Goal: Task Accomplishment & Management: Manage account settings

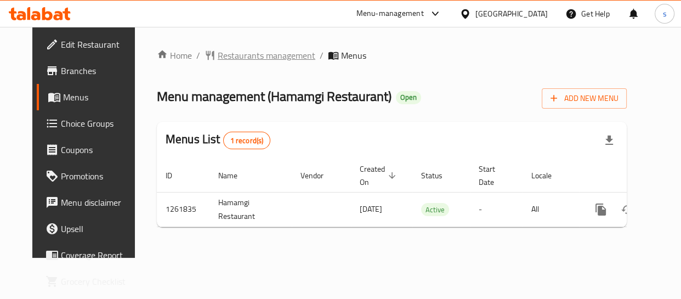
click at [239, 55] on span "Restaurants management" at bounding box center [267, 55] width 98 height 13
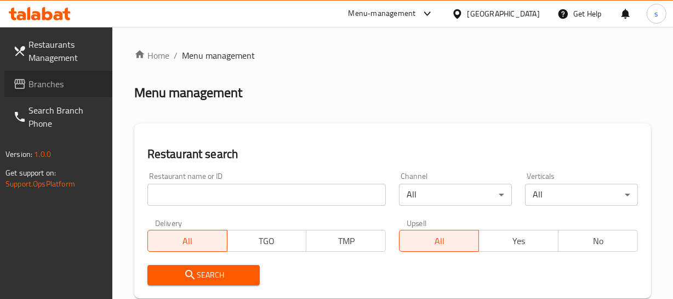
click at [67, 83] on span "Branches" at bounding box center [65, 83] width 75 height 13
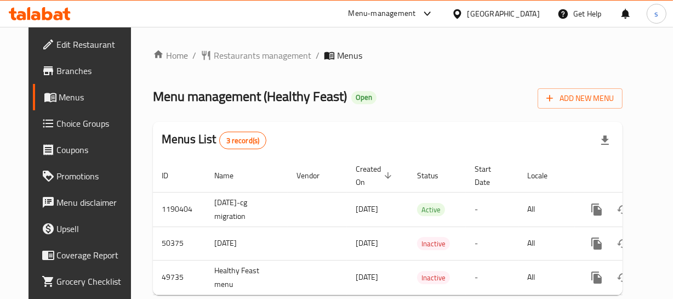
click at [522, 16] on div "[GEOGRAPHIC_DATA]" at bounding box center [503, 14] width 72 height 12
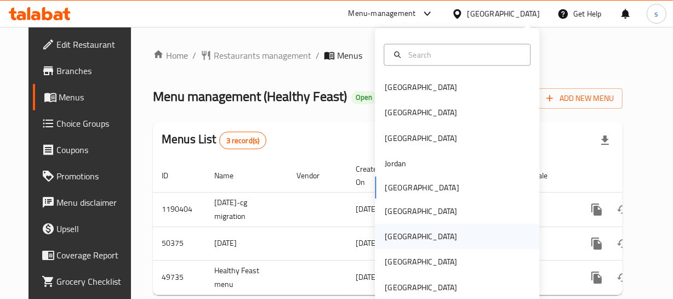
click at [413, 244] on div "[GEOGRAPHIC_DATA]" at bounding box center [457, 236] width 164 height 25
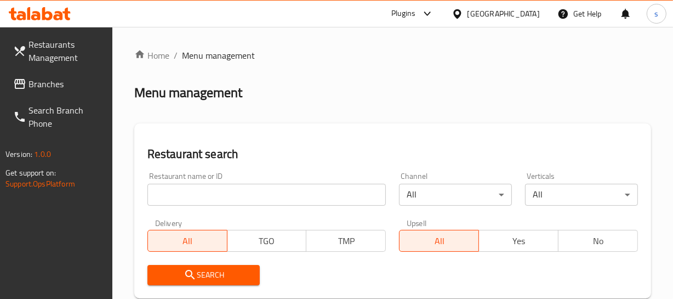
click at [48, 85] on span "Branches" at bounding box center [65, 83] width 75 height 13
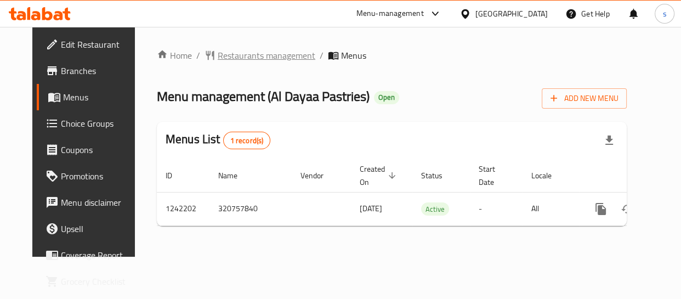
click at [256, 59] on span "Restaurants management" at bounding box center [267, 55] width 98 height 13
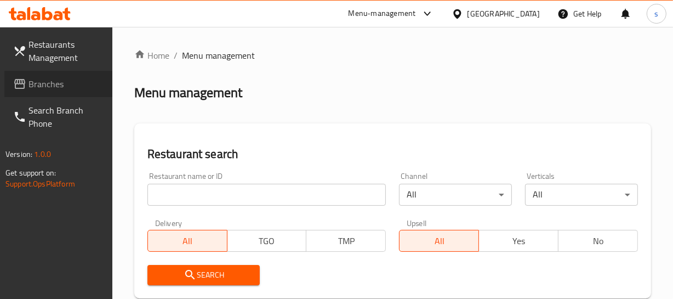
click at [55, 88] on span "Branches" at bounding box center [65, 83] width 75 height 13
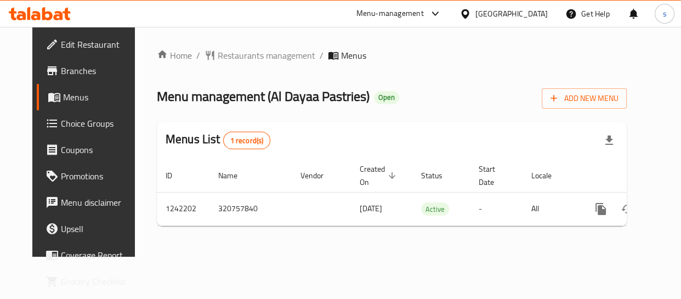
click at [531, 15] on div "[GEOGRAPHIC_DATA]" at bounding box center [511, 14] width 72 height 12
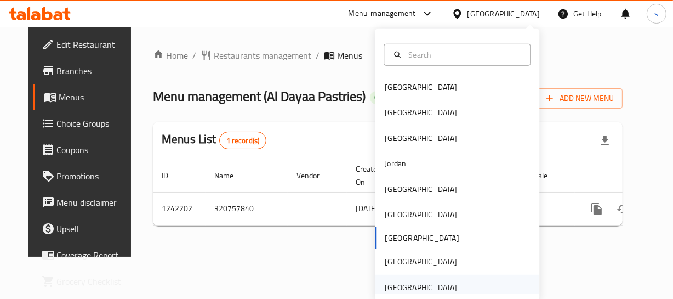
click at [441, 282] on div "[GEOGRAPHIC_DATA]" at bounding box center [421, 287] width 72 height 12
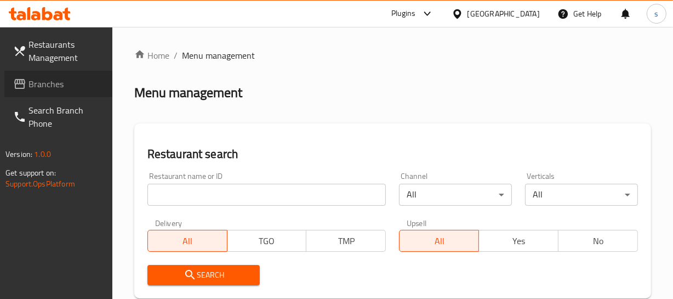
click at [55, 82] on span "Branches" at bounding box center [65, 83] width 75 height 13
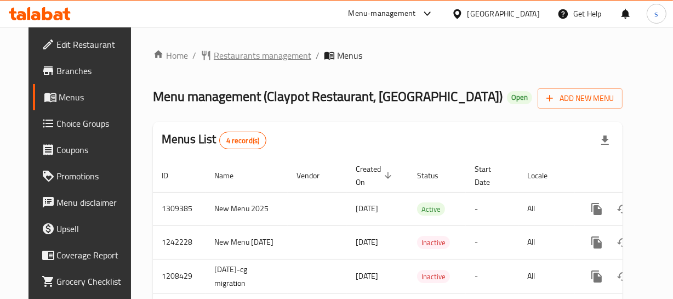
click at [269, 51] on span "Restaurants management" at bounding box center [263, 55] width 98 height 13
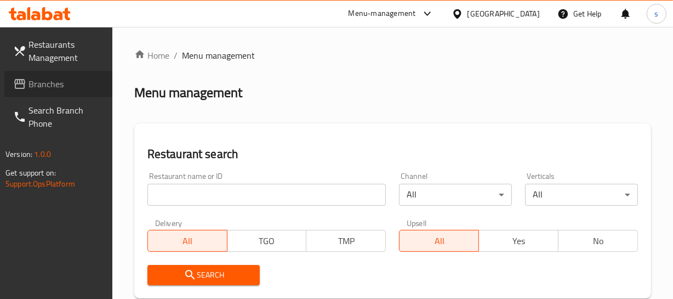
click at [65, 77] on span "Branches" at bounding box center [65, 83] width 75 height 13
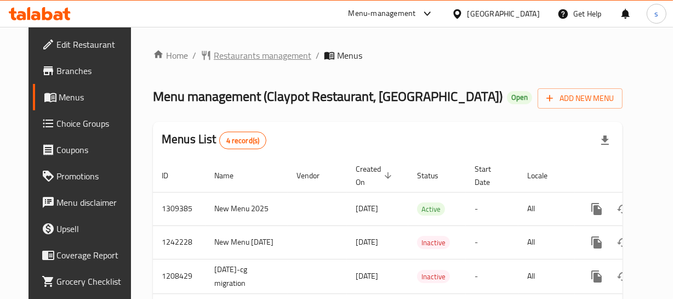
click at [259, 52] on span "Restaurants management" at bounding box center [263, 55] width 98 height 13
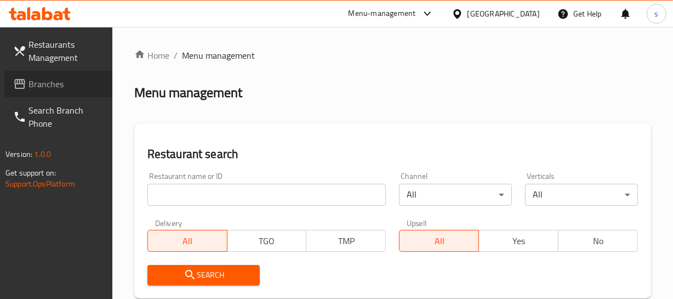
click at [59, 90] on span "Branches" at bounding box center [65, 83] width 75 height 13
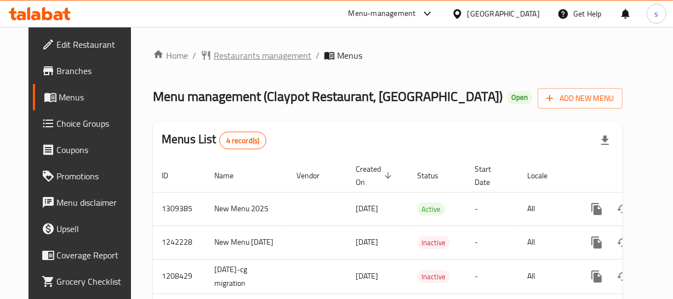
click at [246, 50] on span "Restaurants management" at bounding box center [263, 55] width 98 height 13
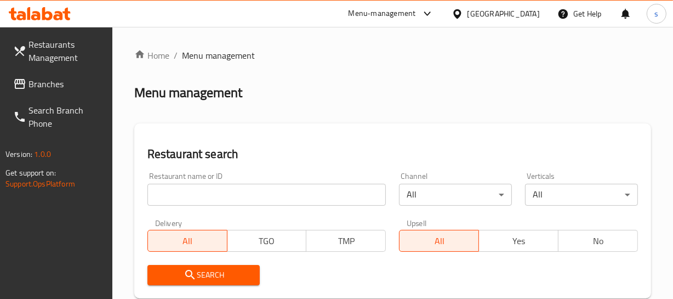
click at [77, 81] on span "Branches" at bounding box center [65, 83] width 75 height 13
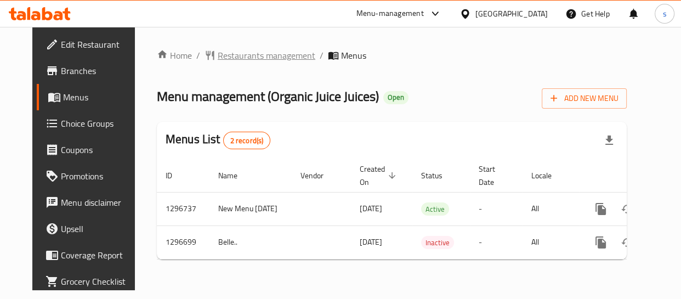
click at [267, 55] on span "Restaurants management" at bounding box center [267, 55] width 98 height 13
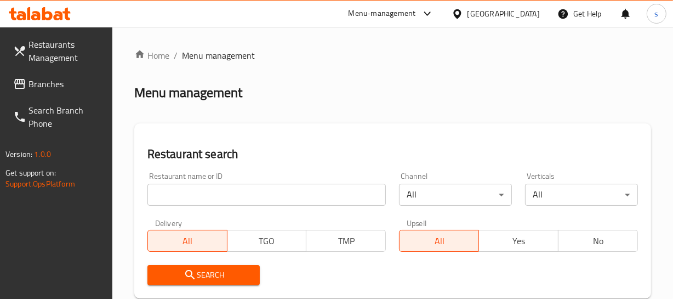
click at [72, 88] on span "Branches" at bounding box center [65, 83] width 75 height 13
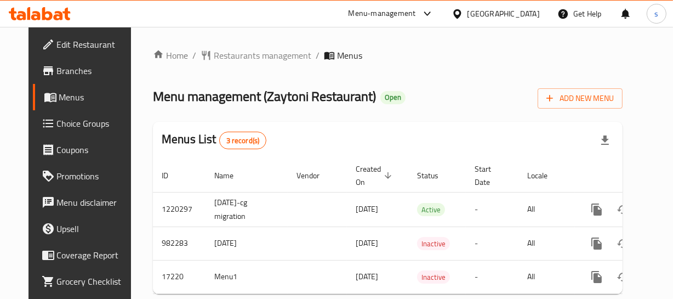
click at [502, 18] on div "[GEOGRAPHIC_DATA]" at bounding box center [503, 14] width 72 height 12
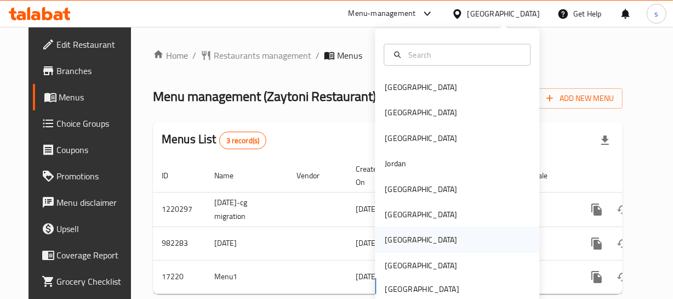
click at [385, 241] on div "[GEOGRAPHIC_DATA]" at bounding box center [421, 239] width 72 height 12
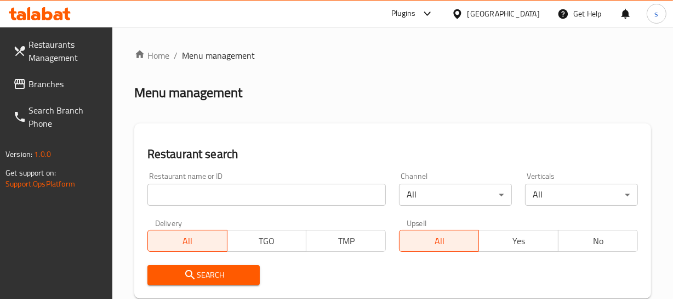
click at [76, 88] on span "Branches" at bounding box center [65, 83] width 75 height 13
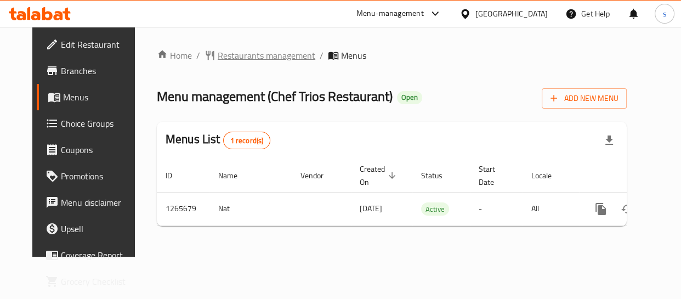
click at [218, 55] on span "Restaurants management" at bounding box center [267, 55] width 98 height 13
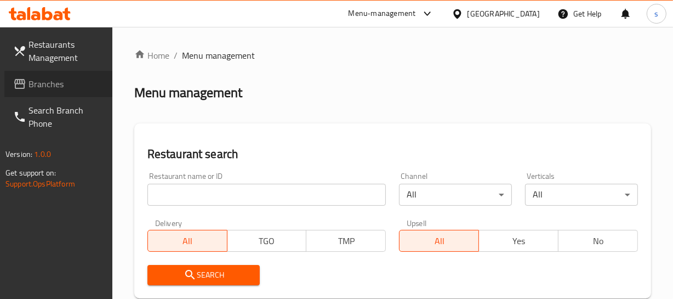
click at [25, 75] on link "Branches" at bounding box center [58, 84] width 108 height 26
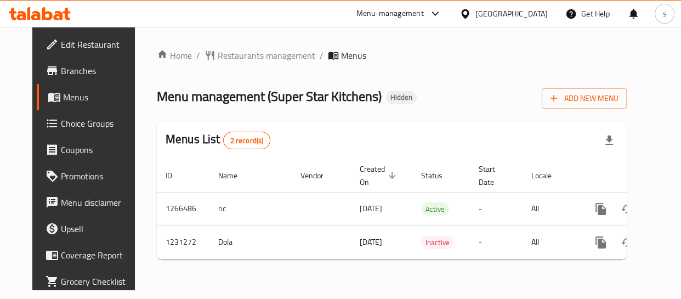
click at [528, 10] on div "[GEOGRAPHIC_DATA]" at bounding box center [511, 14] width 72 height 12
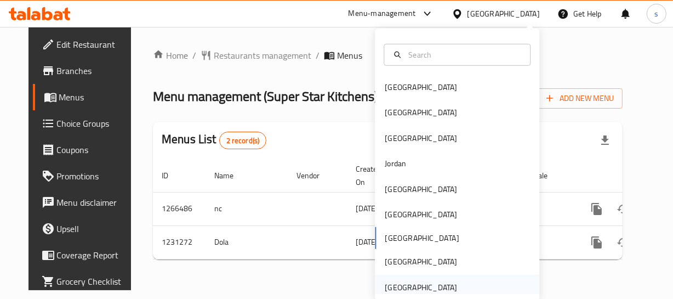
click at [407, 284] on div "[GEOGRAPHIC_DATA]" at bounding box center [421, 287] width 72 height 12
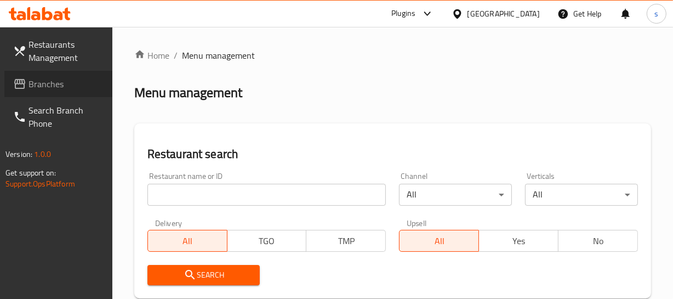
click at [72, 85] on span "Branches" at bounding box center [65, 83] width 75 height 13
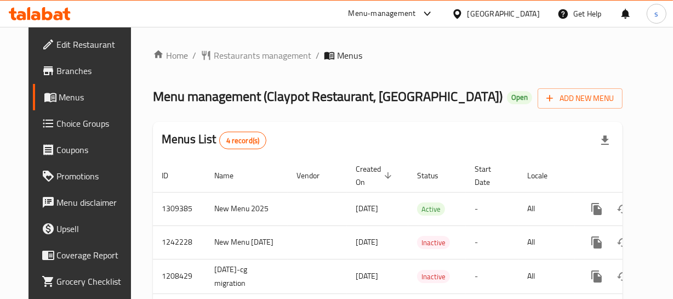
click at [499, 11] on div "[GEOGRAPHIC_DATA]" at bounding box center [503, 14] width 72 height 12
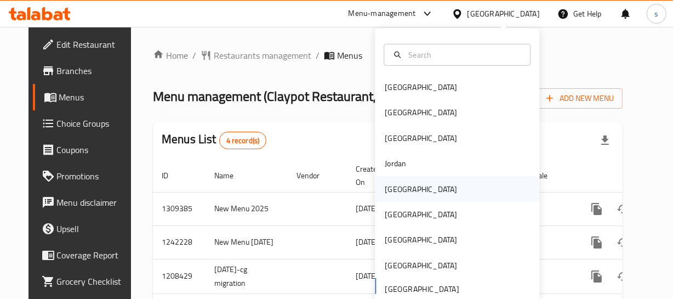
click at [408, 193] on div "[GEOGRAPHIC_DATA]" at bounding box center [421, 188] width 90 height 25
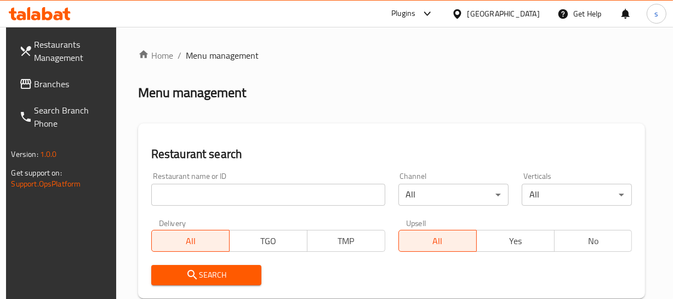
click at [58, 83] on span "Branches" at bounding box center [72, 83] width 75 height 13
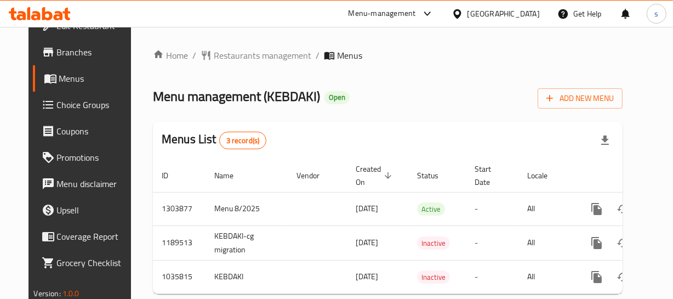
scroll to position [28, 0]
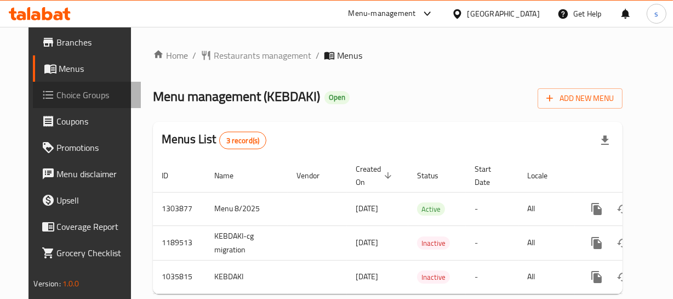
click at [72, 96] on span "Choice Groups" at bounding box center [94, 94] width 75 height 13
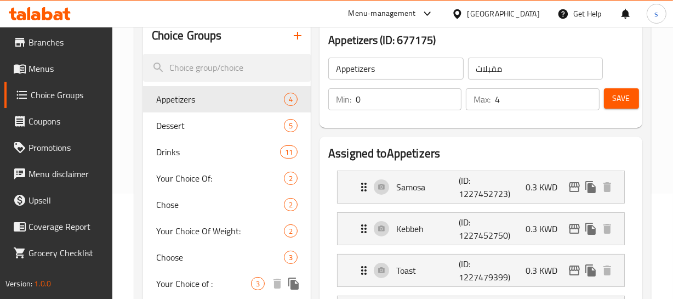
scroll to position [99, 0]
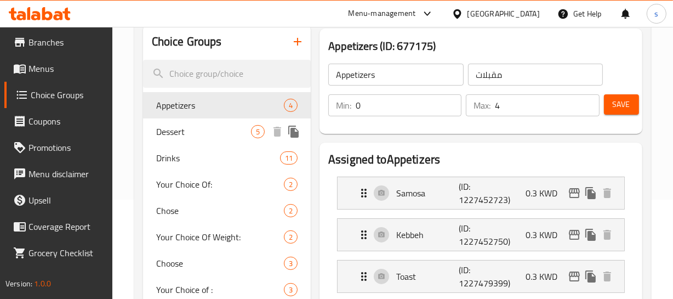
click at [197, 131] on span "Dessert" at bounding box center [203, 131] width 95 height 13
type input "Dessert"
type input "الحلو"
type input "5"
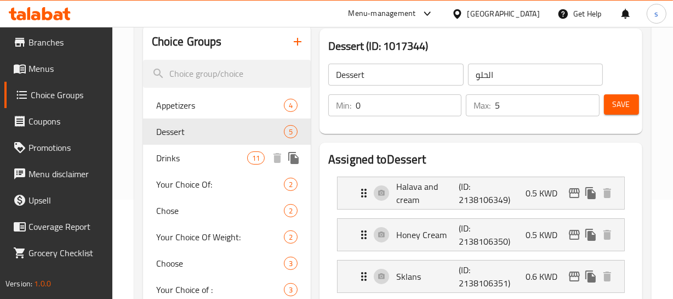
click at [187, 165] on div "Drinks 11" at bounding box center [227, 158] width 168 height 26
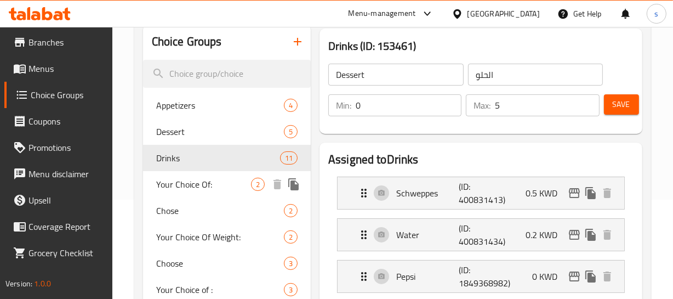
type input "Drinks"
type input "المشروب"
type input "11"
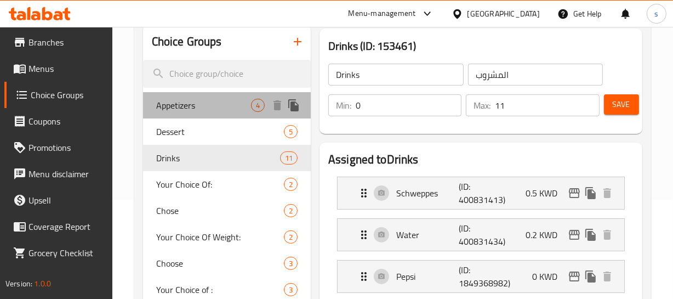
click at [249, 101] on span "Appetizers" at bounding box center [203, 105] width 95 height 13
type input "Appetizers"
type input "مقبلات"
type input "4"
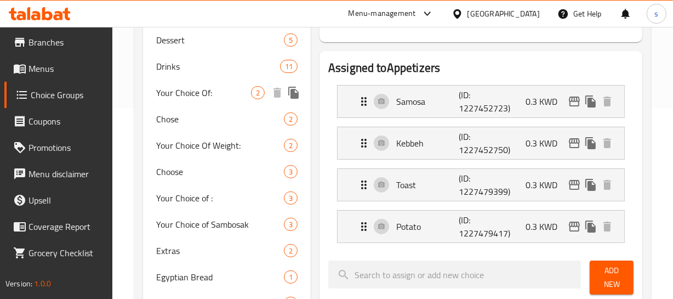
scroll to position [199, 0]
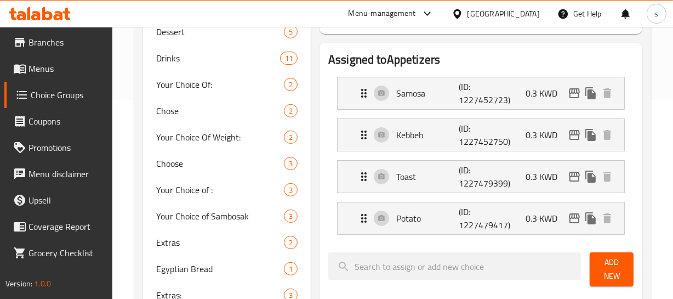
click at [533, 9] on div "[GEOGRAPHIC_DATA]" at bounding box center [503, 14] width 72 height 12
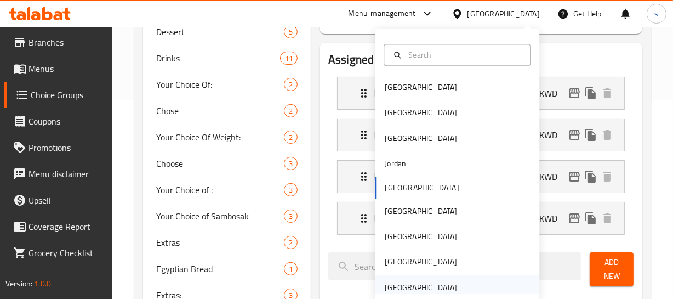
click at [426, 284] on div "[GEOGRAPHIC_DATA]" at bounding box center [421, 287] width 72 height 12
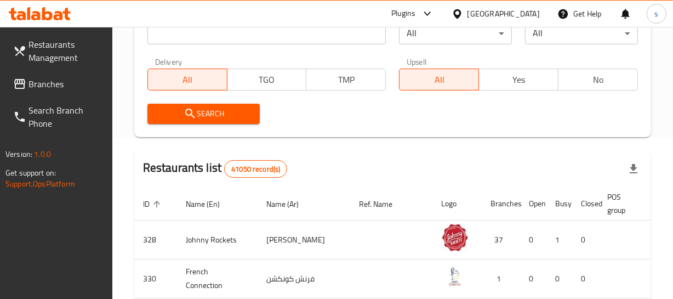
scroll to position [199, 0]
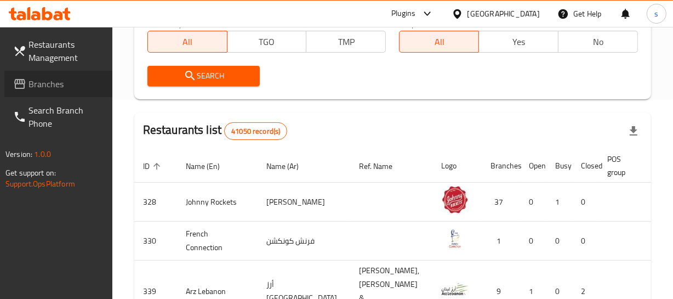
click at [55, 95] on link "Branches" at bounding box center [58, 84] width 108 height 26
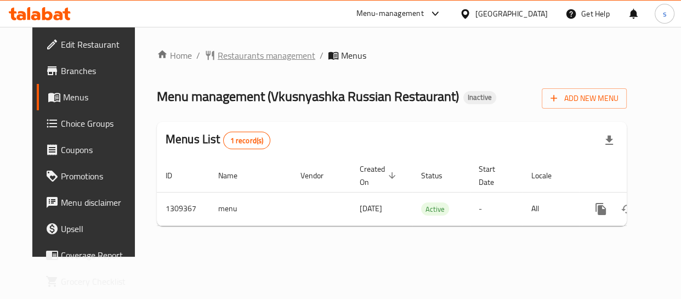
click at [256, 49] on span "Restaurants management" at bounding box center [267, 55] width 98 height 13
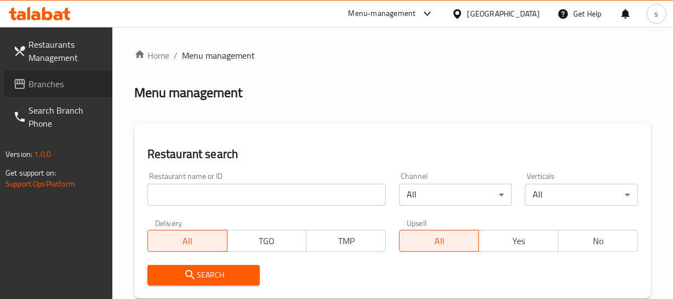
click at [67, 87] on span "Branches" at bounding box center [65, 83] width 75 height 13
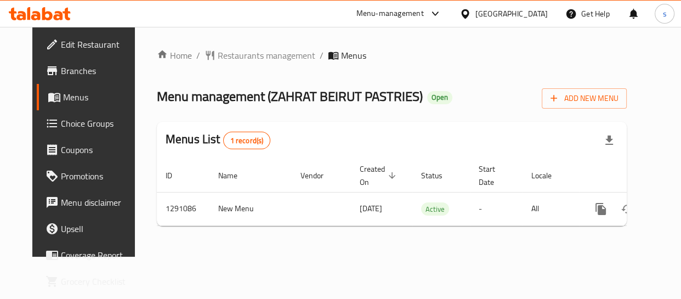
click at [517, 9] on div "[GEOGRAPHIC_DATA]" at bounding box center [511, 14] width 72 height 12
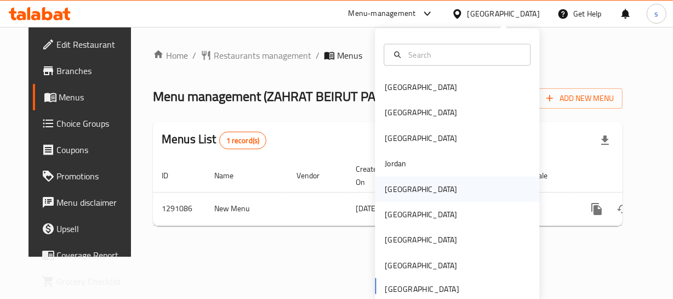
click at [391, 184] on div "[GEOGRAPHIC_DATA]" at bounding box center [421, 188] width 72 height 12
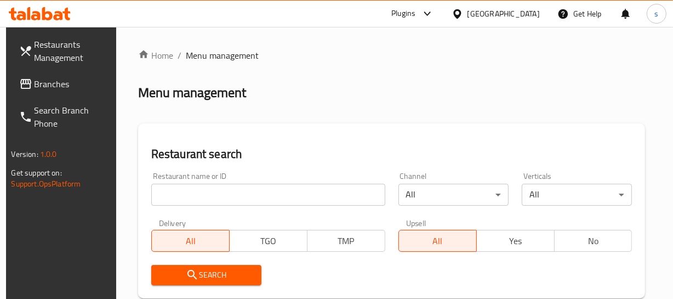
click at [55, 88] on span "Branches" at bounding box center [72, 83] width 75 height 13
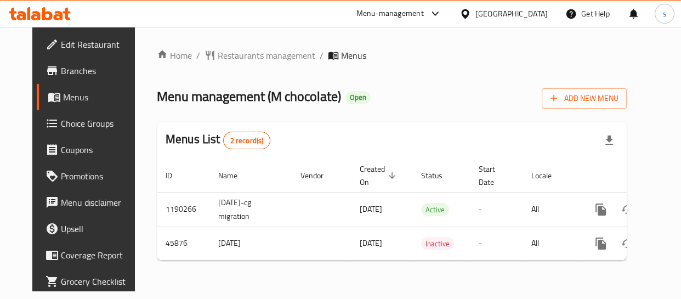
click at [524, 14] on div "[GEOGRAPHIC_DATA]" at bounding box center [511, 14] width 72 height 12
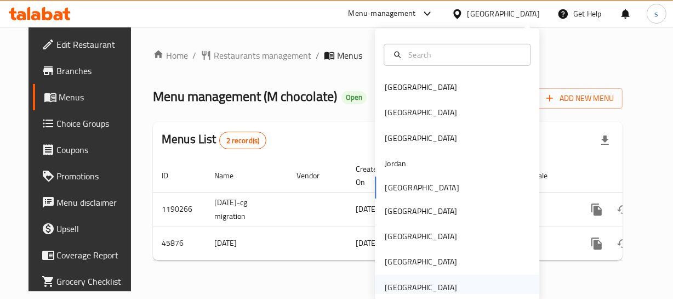
click at [466, 278] on div "[GEOGRAPHIC_DATA]" at bounding box center [457, 287] width 164 height 25
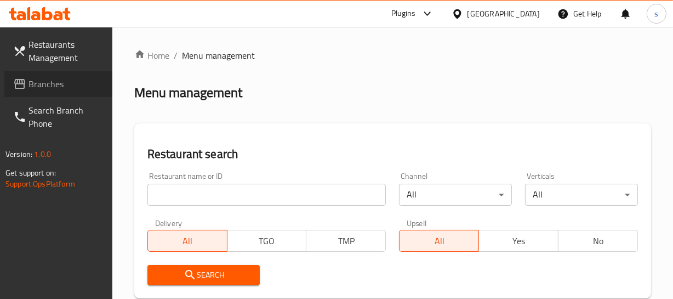
click at [61, 84] on span "Branches" at bounding box center [65, 83] width 75 height 13
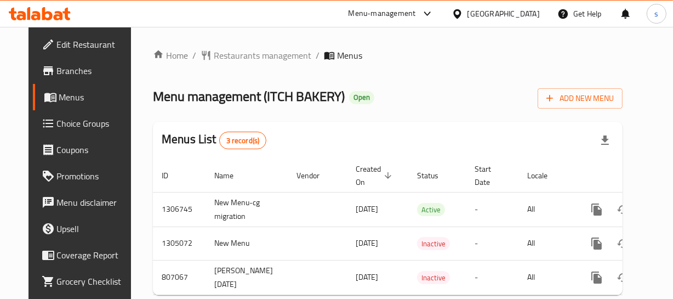
click at [475, 10] on div "[GEOGRAPHIC_DATA]" at bounding box center [503, 14] width 72 height 12
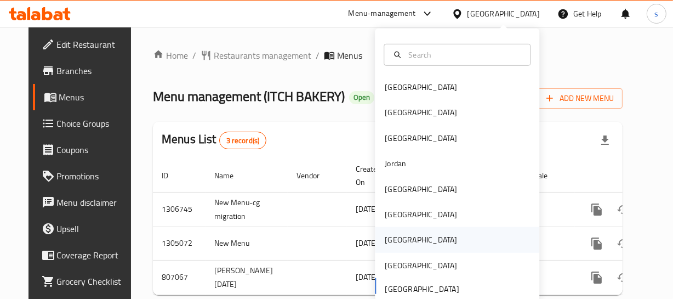
click at [389, 233] on div "[GEOGRAPHIC_DATA]" at bounding box center [421, 239] width 72 height 12
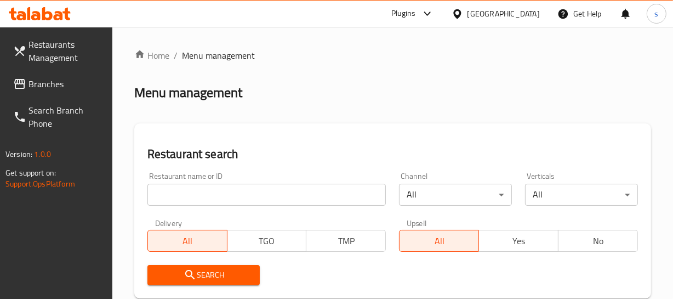
click at [58, 87] on span "Branches" at bounding box center [65, 83] width 75 height 13
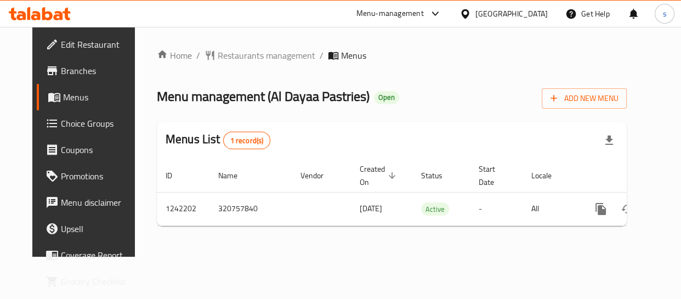
click at [471, 19] on icon at bounding box center [465, 14] width 12 height 12
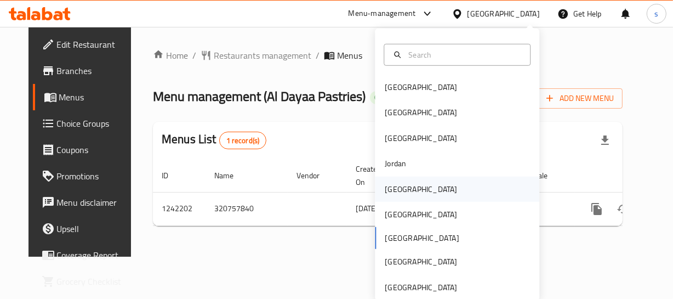
click at [393, 192] on div "[GEOGRAPHIC_DATA]" at bounding box center [421, 188] width 72 height 12
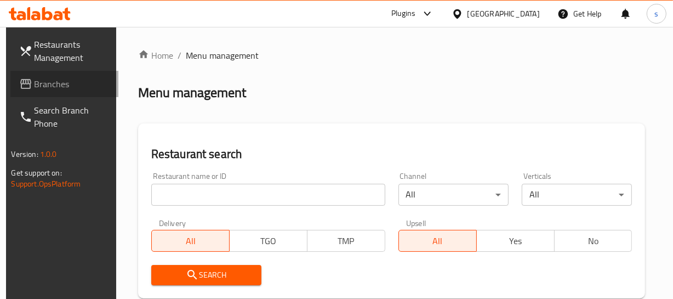
click at [79, 79] on span "Branches" at bounding box center [72, 83] width 75 height 13
click at [54, 84] on span "Branches" at bounding box center [72, 83] width 75 height 13
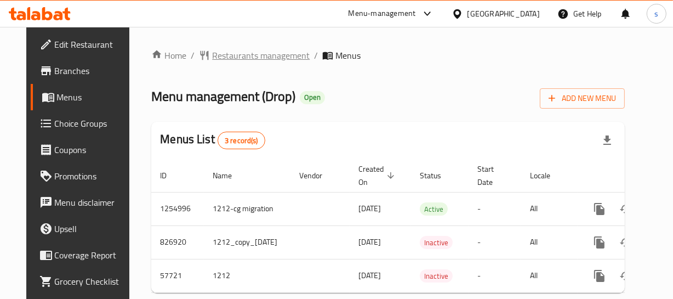
click at [214, 52] on span "Restaurants management" at bounding box center [261, 55] width 98 height 13
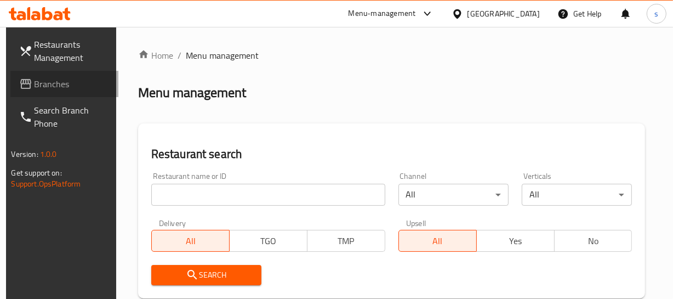
click at [53, 81] on span "Branches" at bounding box center [72, 83] width 75 height 13
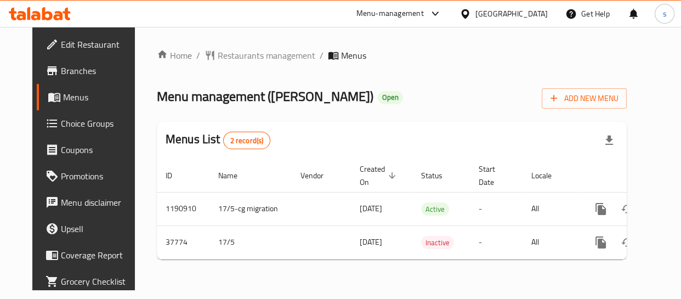
click at [527, 13] on div "[GEOGRAPHIC_DATA]" at bounding box center [511, 14] width 72 height 12
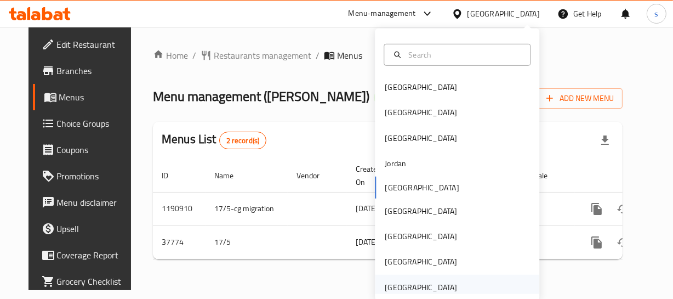
click at [406, 288] on div "[GEOGRAPHIC_DATA]" at bounding box center [421, 287] width 72 height 12
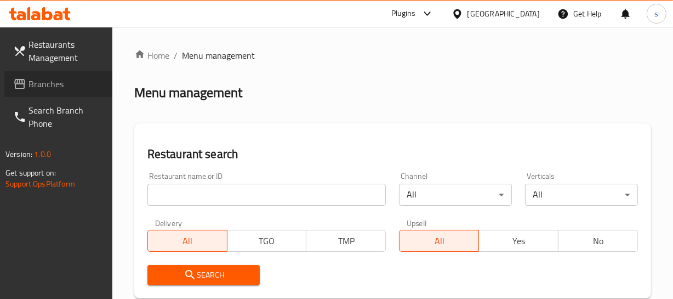
click at [42, 84] on span "Branches" at bounding box center [65, 83] width 75 height 13
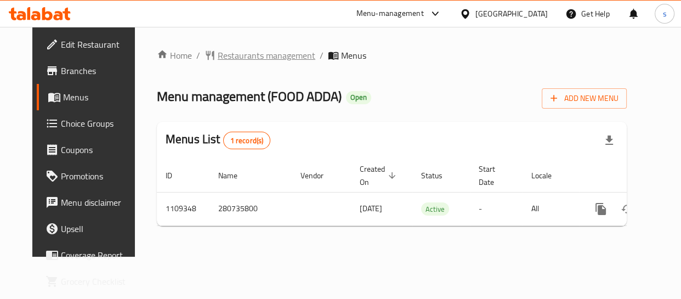
click at [245, 54] on span "Restaurants management" at bounding box center [267, 55] width 98 height 13
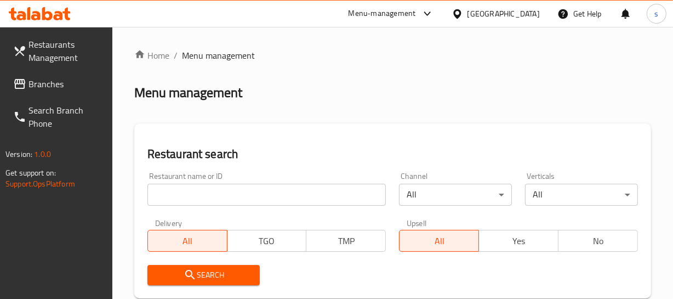
click at [71, 87] on span "Branches" at bounding box center [65, 83] width 75 height 13
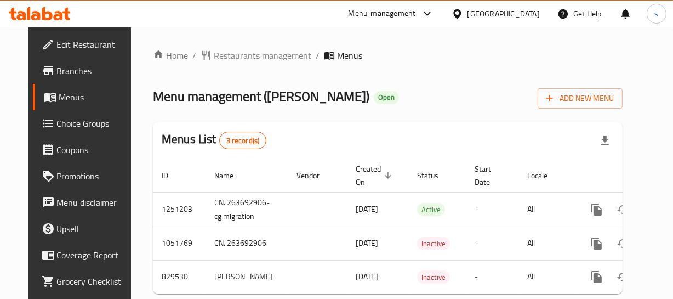
click at [512, 16] on div "United Arab Emirates" at bounding box center [503, 14] width 72 height 12
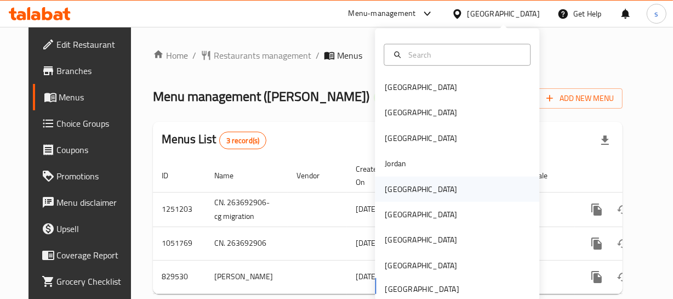
click at [437, 182] on div "[GEOGRAPHIC_DATA]" at bounding box center [457, 188] width 164 height 25
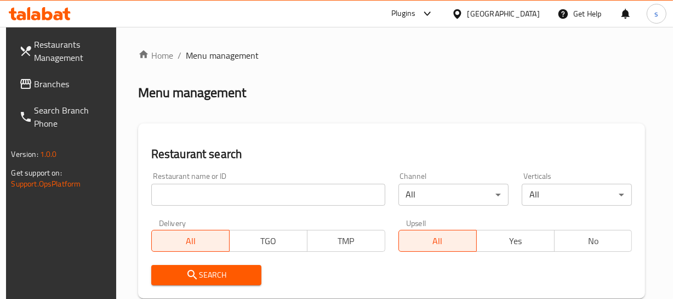
click at [60, 82] on span "Branches" at bounding box center [72, 83] width 75 height 13
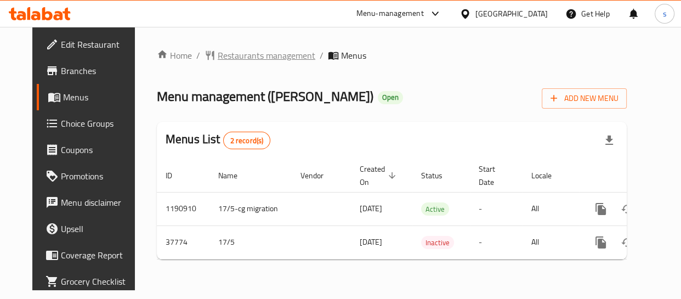
click at [266, 60] on span "Restaurants management" at bounding box center [267, 55] width 98 height 13
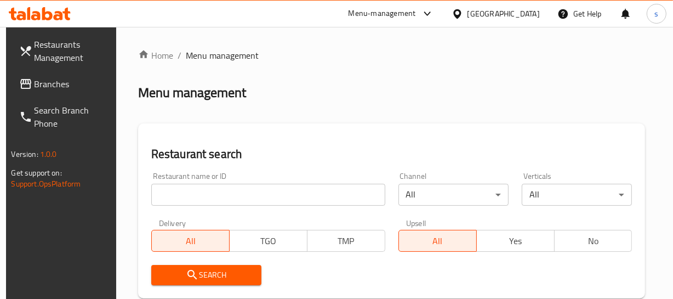
click at [60, 86] on span "Branches" at bounding box center [72, 83] width 75 height 13
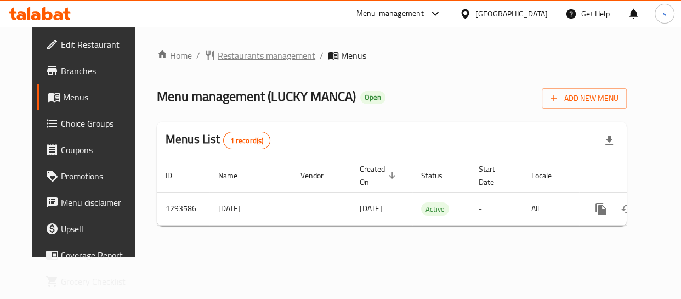
click at [248, 54] on span "Restaurants management" at bounding box center [267, 55] width 98 height 13
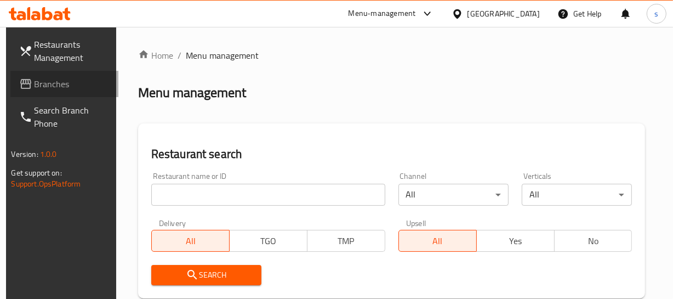
click at [44, 89] on span "Branches" at bounding box center [72, 83] width 75 height 13
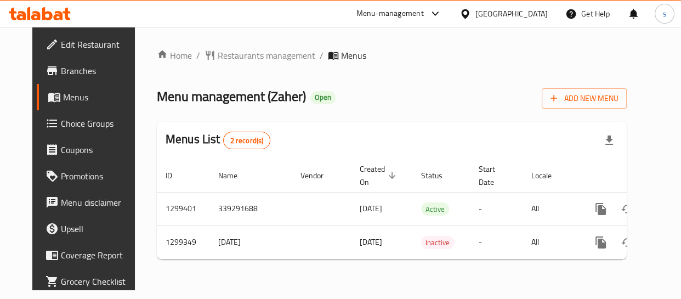
click at [475, 10] on div at bounding box center [467, 14] width 16 height 12
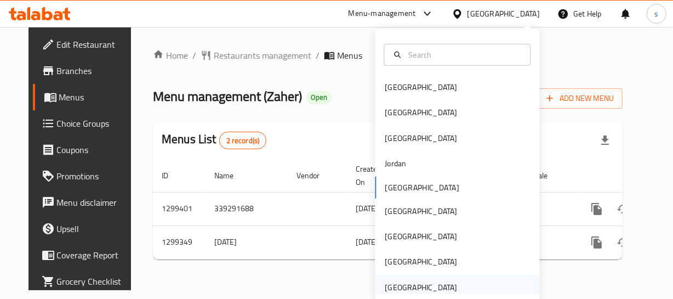
click at [447, 286] on div "[GEOGRAPHIC_DATA]" at bounding box center [421, 287] width 72 height 12
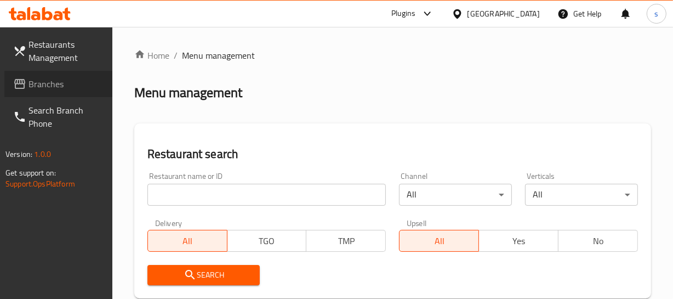
click at [58, 84] on span "Branches" at bounding box center [65, 83] width 75 height 13
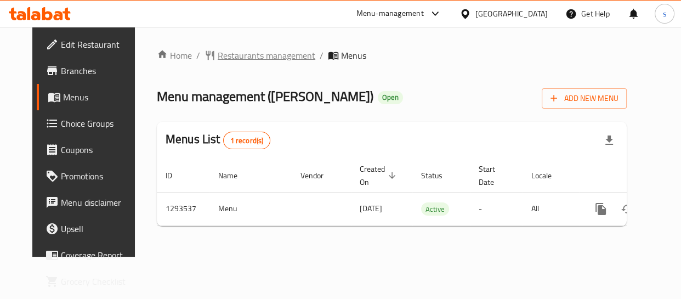
click at [252, 59] on span "Restaurants management" at bounding box center [267, 55] width 98 height 13
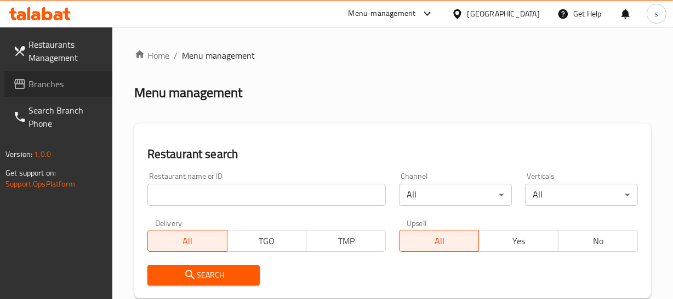
click at [48, 82] on span "Branches" at bounding box center [65, 83] width 75 height 13
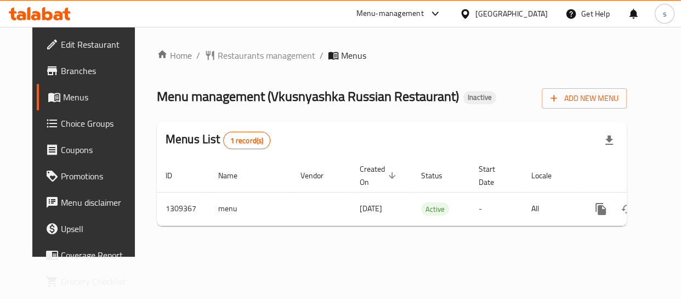
click at [505, 6] on div "[GEOGRAPHIC_DATA]" at bounding box center [503, 14] width 106 height 26
click at [504, 10] on div "[GEOGRAPHIC_DATA]" at bounding box center [511, 14] width 72 height 12
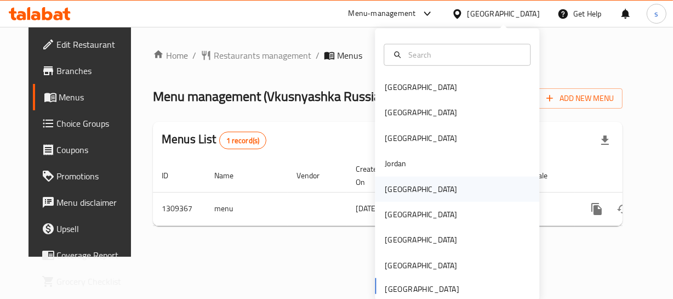
click at [389, 185] on div "[GEOGRAPHIC_DATA]" at bounding box center [421, 188] width 72 height 12
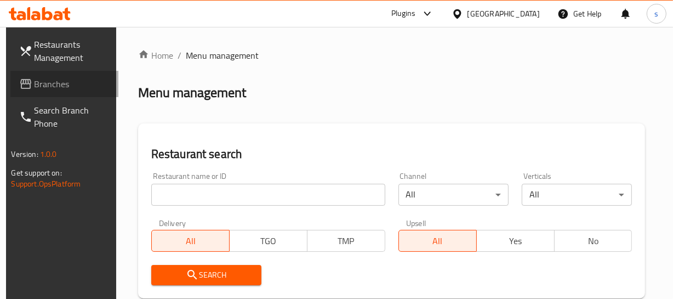
click at [81, 84] on span "Branches" at bounding box center [72, 83] width 75 height 13
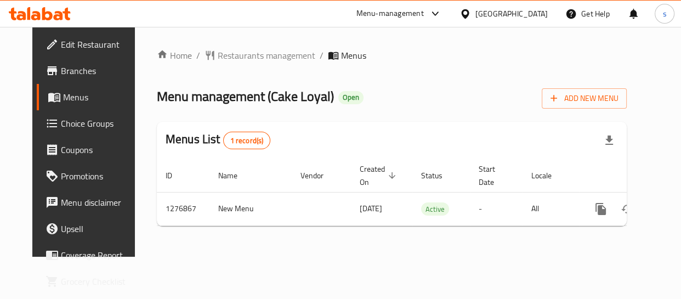
click at [530, 13] on div "[GEOGRAPHIC_DATA]" at bounding box center [511, 14] width 72 height 12
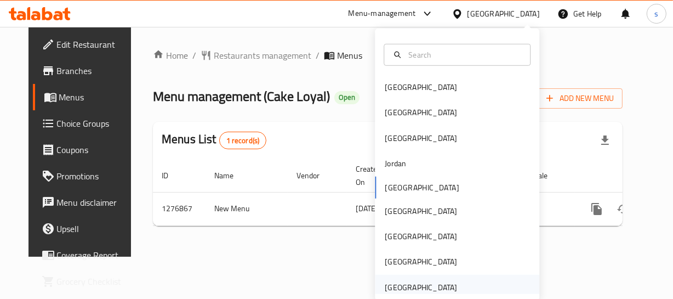
click at [432, 281] on div "[GEOGRAPHIC_DATA]" at bounding box center [421, 287] width 72 height 12
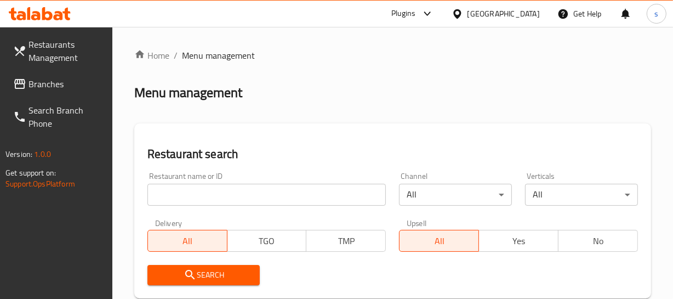
click at [49, 87] on span "Branches" at bounding box center [65, 83] width 75 height 13
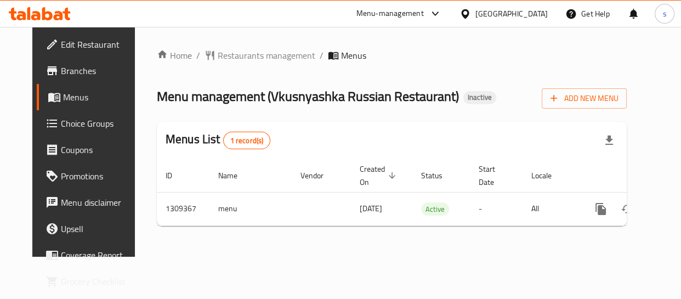
click at [527, 8] on div "[GEOGRAPHIC_DATA]" at bounding box center [511, 14] width 72 height 12
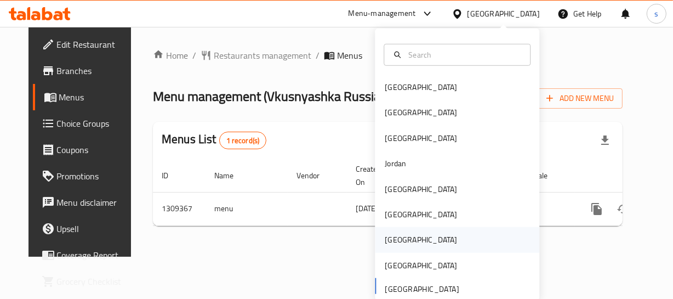
click at [393, 236] on div "[GEOGRAPHIC_DATA]" at bounding box center [421, 239] width 72 height 12
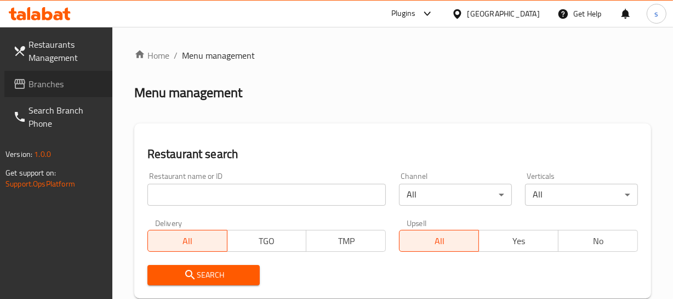
click at [43, 90] on span "Branches" at bounding box center [65, 83] width 75 height 13
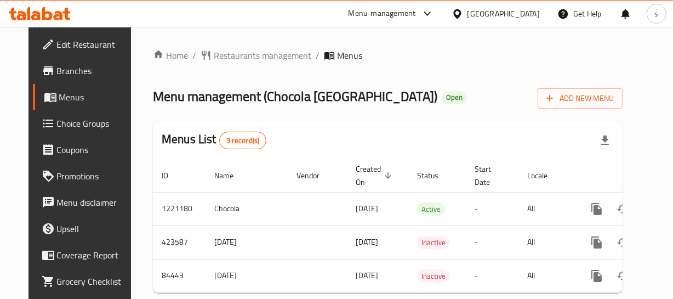
click at [467, 11] on div at bounding box center [460, 14] width 16 height 12
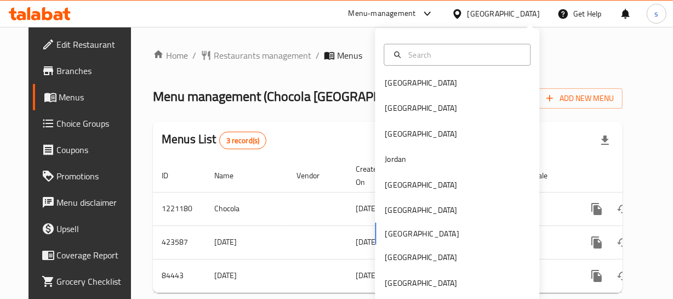
scroll to position [5, 0]
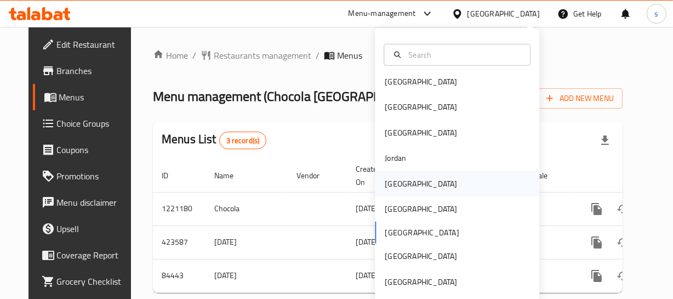
click at [394, 171] on div "[GEOGRAPHIC_DATA]" at bounding box center [421, 182] width 90 height 25
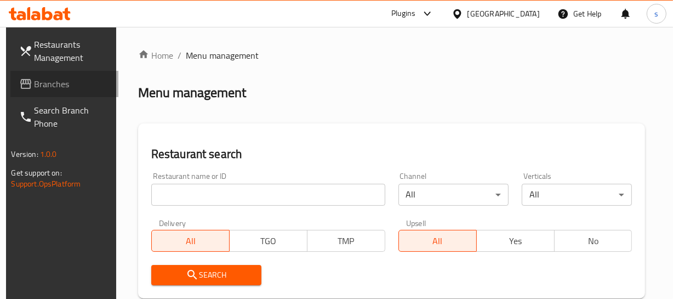
click at [62, 83] on span "Branches" at bounding box center [72, 83] width 75 height 13
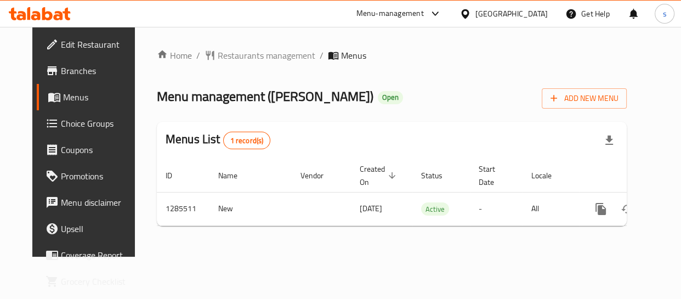
click at [475, 13] on div at bounding box center [467, 14] width 16 height 12
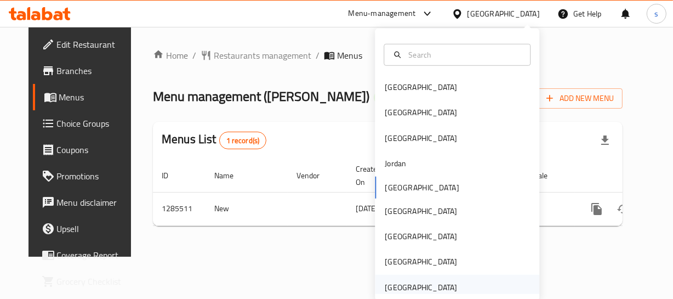
click at [449, 282] on div "[GEOGRAPHIC_DATA]" at bounding box center [421, 287] width 90 height 25
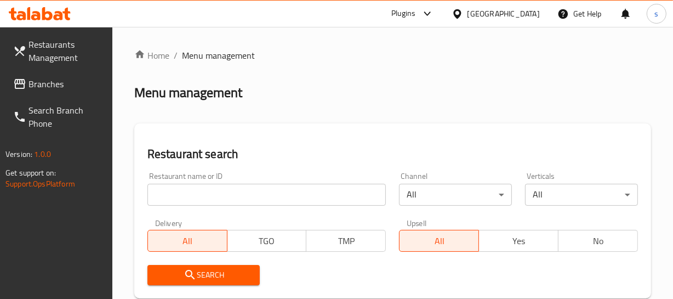
click at [56, 77] on span "Branches" at bounding box center [65, 83] width 75 height 13
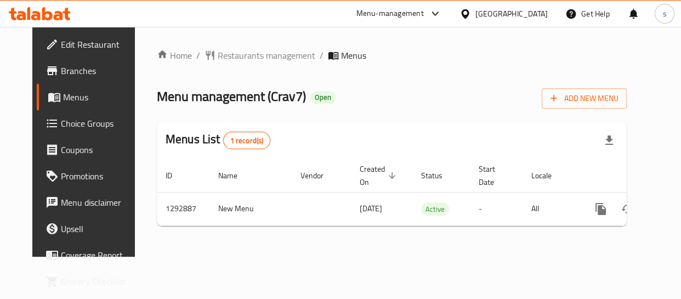
click at [493, 20] on div "[GEOGRAPHIC_DATA]" at bounding box center [503, 14] width 106 height 26
click at [493, 16] on div "[GEOGRAPHIC_DATA]" at bounding box center [511, 14] width 72 height 12
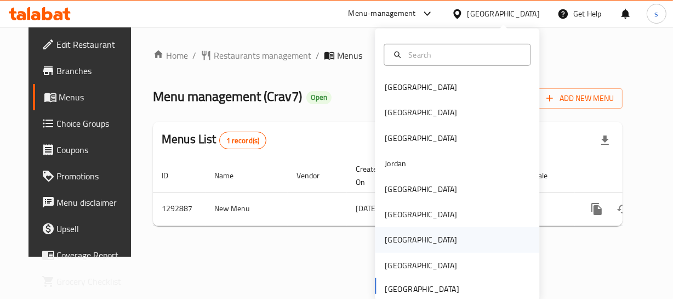
click at [400, 233] on div "[GEOGRAPHIC_DATA]" at bounding box center [421, 239] width 90 height 25
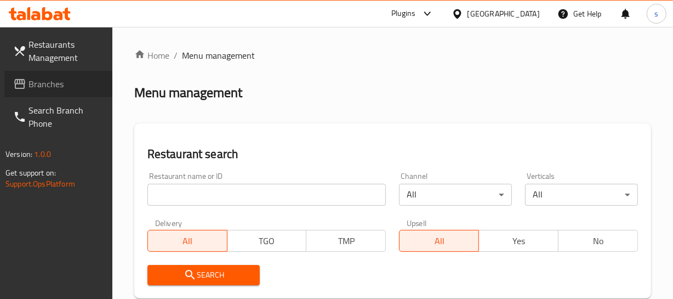
click at [64, 90] on link "Branches" at bounding box center [58, 84] width 108 height 26
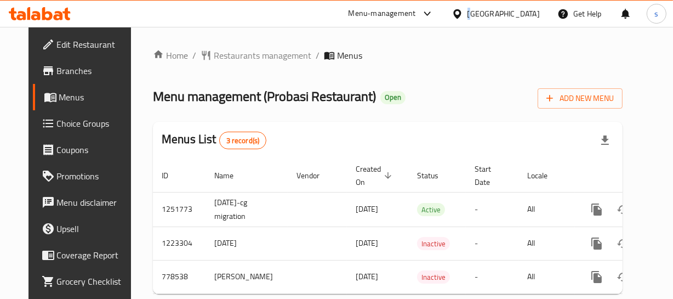
click at [524, 13] on div "[GEOGRAPHIC_DATA]" at bounding box center [503, 14] width 72 height 12
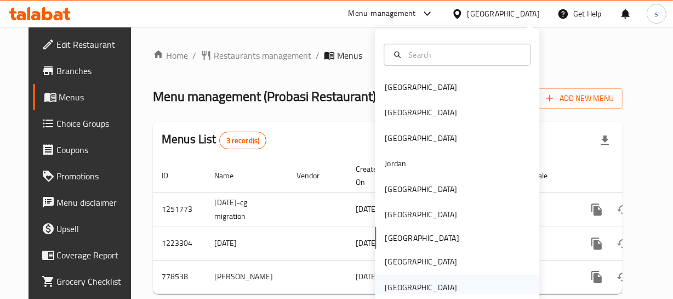
click at [459, 285] on div "[GEOGRAPHIC_DATA]" at bounding box center [457, 287] width 164 height 25
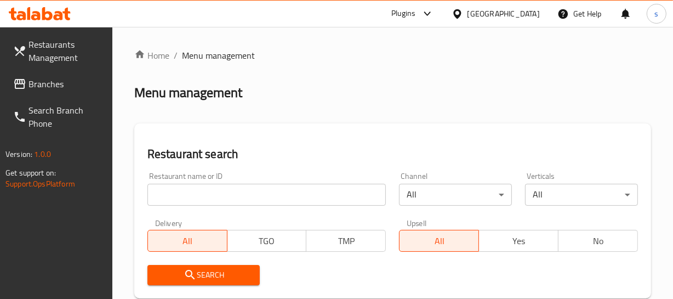
click at [44, 85] on span "Branches" at bounding box center [65, 83] width 75 height 13
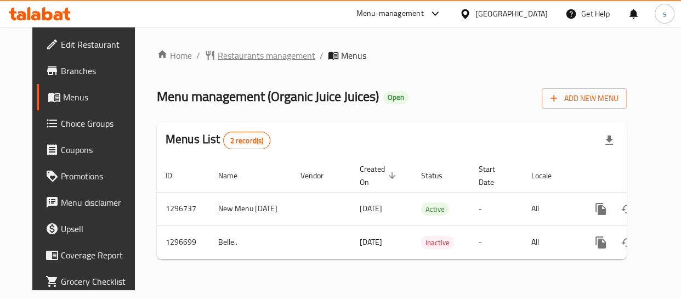
click at [267, 56] on span "Restaurants management" at bounding box center [267, 55] width 98 height 13
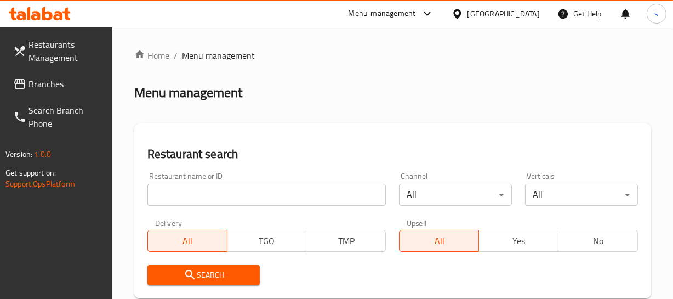
click at [72, 92] on link "Branches" at bounding box center [58, 84] width 108 height 26
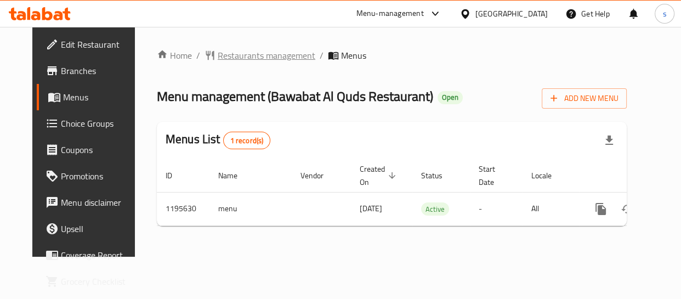
click at [259, 49] on span "Restaurants management" at bounding box center [267, 55] width 98 height 13
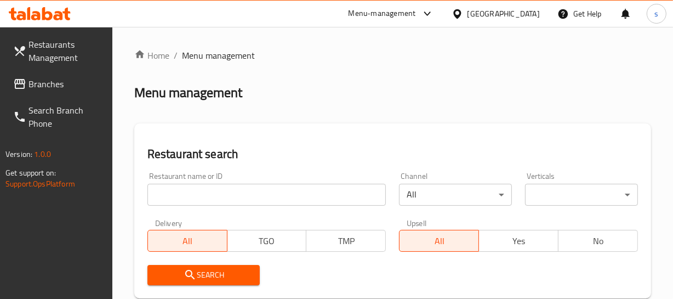
click at [30, 89] on span "Branches" at bounding box center [65, 83] width 75 height 13
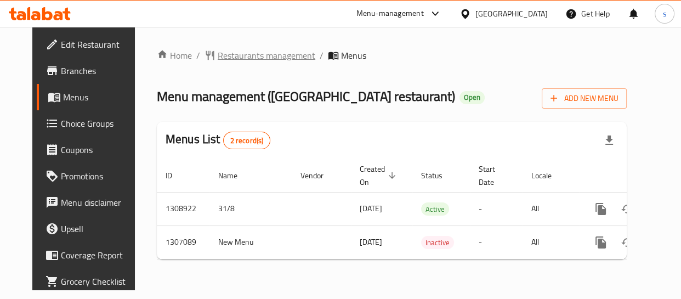
click at [234, 58] on span "Restaurants management" at bounding box center [267, 55] width 98 height 13
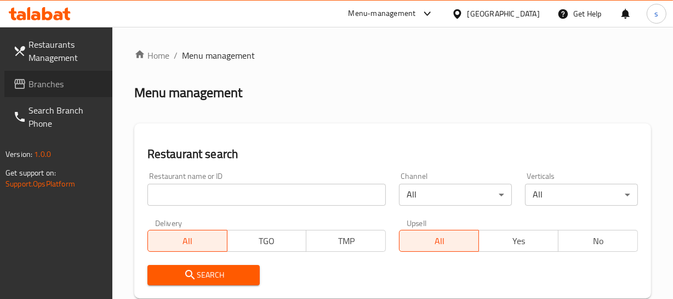
click at [58, 87] on span "Branches" at bounding box center [65, 83] width 75 height 13
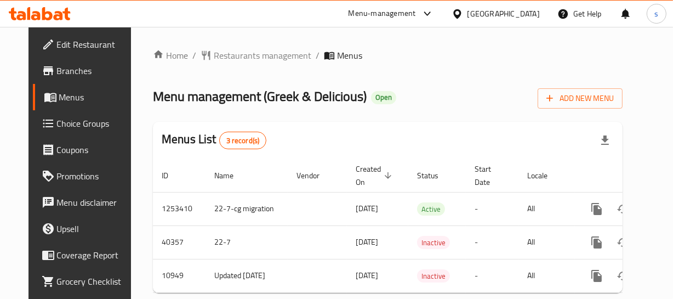
click at [515, 8] on div "[GEOGRAPHIC_DATA]" at bounding box center [503, 14] width 72 height 12
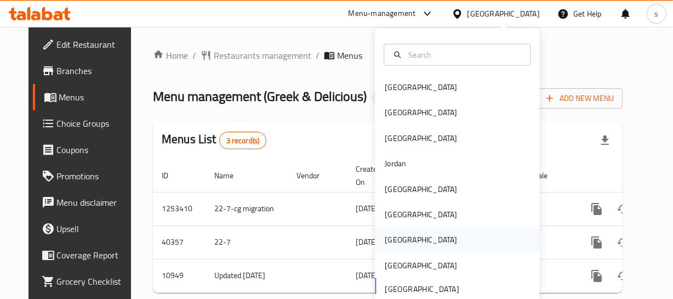
click at [387, 235] on div "[GEOGRAPHIC_DATA]" at bounding box center [421, 239] width 72 height 12
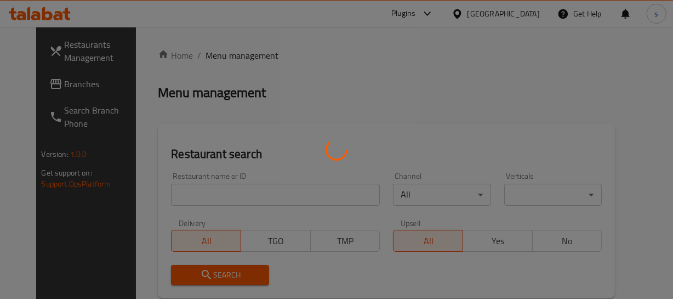
click at [69, 82] on div at bounding box center [336, 149] width 673 height 299
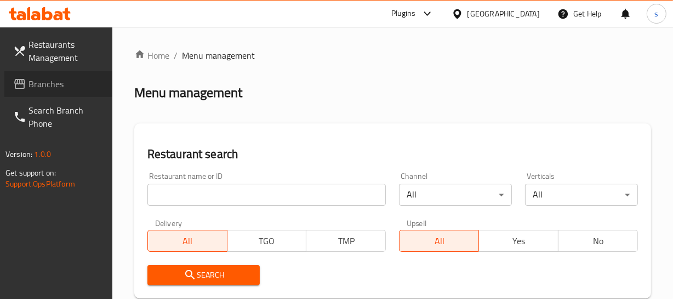
click at [82, 81] on span "Branches" at bounding box center [65, 83] width 75 height 13
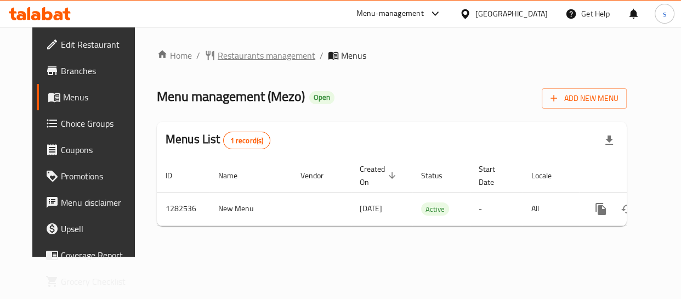
click at [256, 60] on span "Restaurants management" at bounding box center [267, 55] width 98 height 13
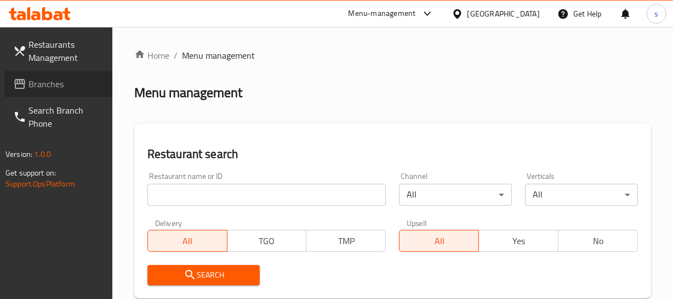
click at [65, 82] on span "Branches" at bounding box center [65, 83] width 75 height 13
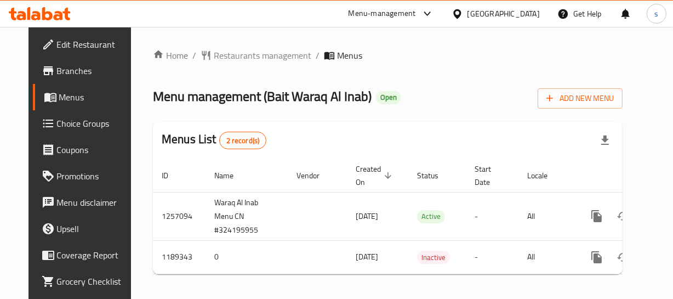
click at [456, 13] on icon at bounding box center [457, 13] width 8 height 9
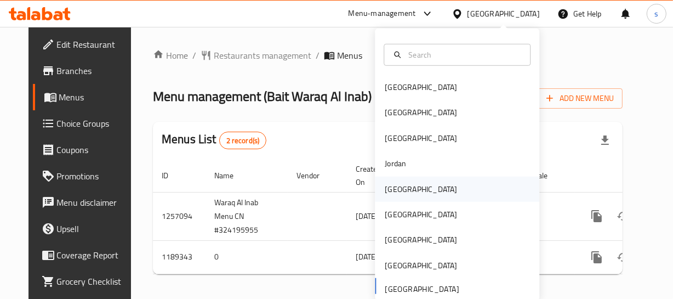
click at [396, 182] on div "Kuwait" at bounding box center [421, 188] width 72 height 12
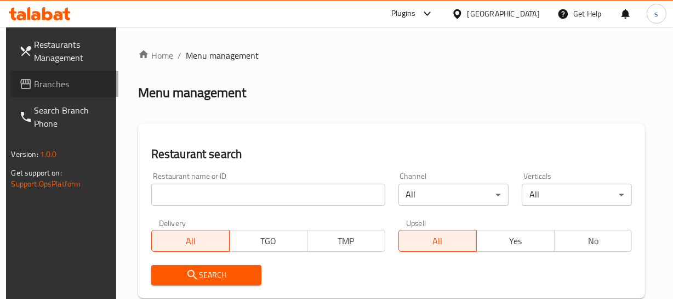
click at [82, 76] on link "Branches" at bounding box center [64, 84] width 108 height 26
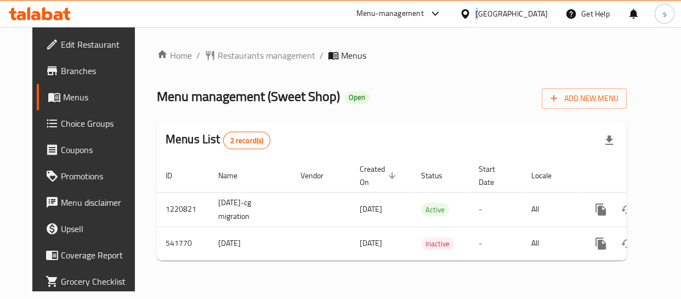
click at [526, 11] on div "[GEOGRAPHIC_DATA]" at bounding box center [511, 14] width 72 height 12
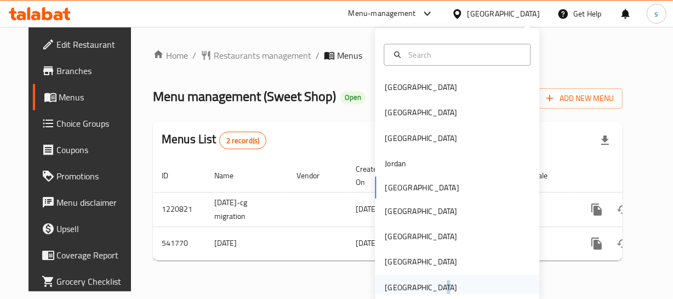
click at [430, 281] on div "[GEOGRAPHIC_DATA]" at bounding box center [421, 287] width 72 height 12
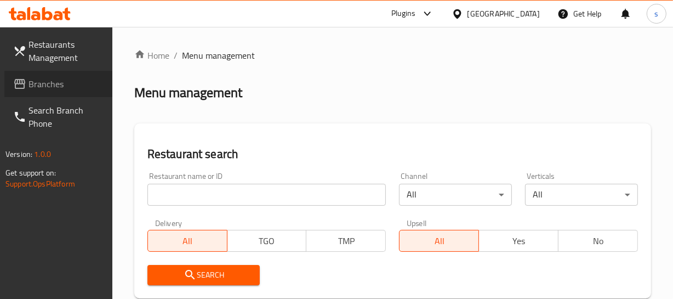
click at [52, 80] on span "Branches" at bounding box center [65, 83] width 75 height 13
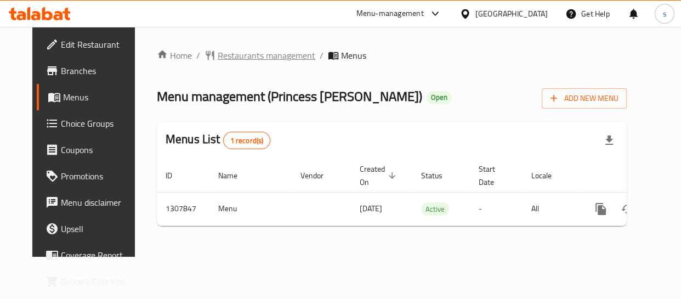
click at [257, 58] on span "Restaurants management" at bounding box center [267, 55] width 98 height 13
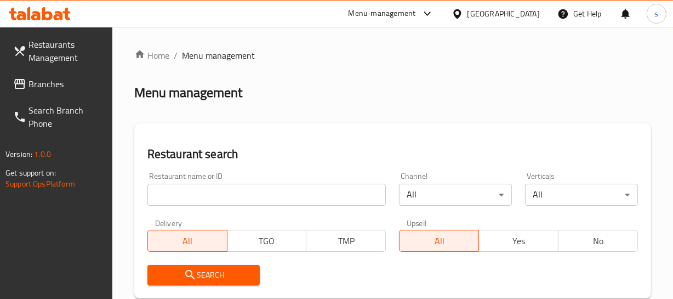
click at [68, 95] on link "Branches" at bounding box center [58, 84] width 108 height 26
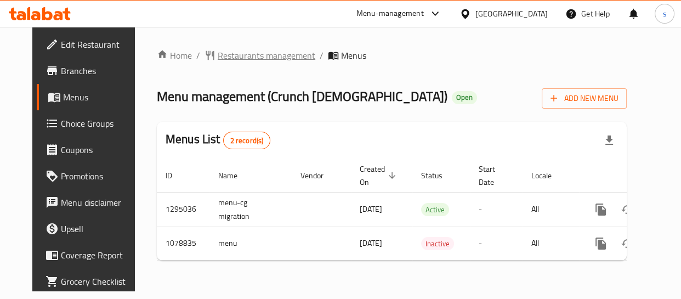
click at [291, 54] on span "Restaurants management" at bounding box center [267, 55] width 98 height 13
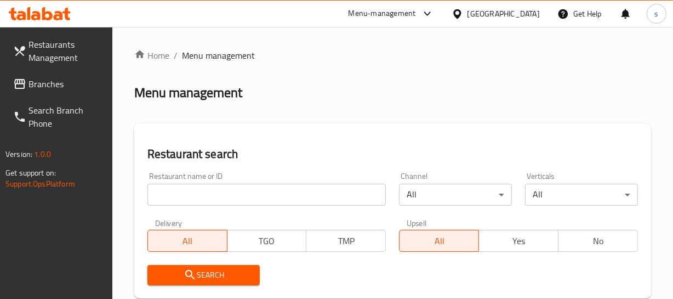
click at [43, 83] on span "Branches" at bounding box center [65, 83] width 75 height 13
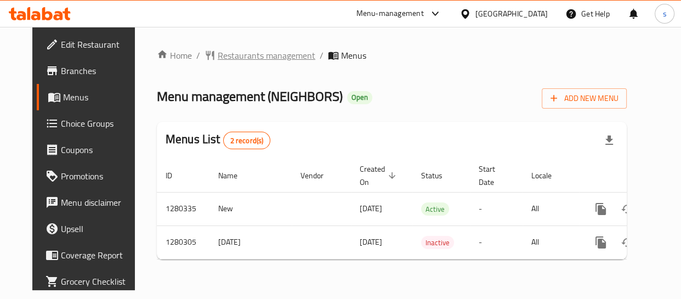
click at [264, 58] on span "Restaurants management" at bounding box center [267, 55] width 98 height 13
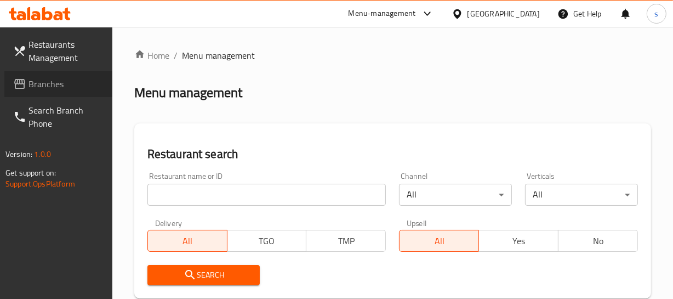
click at [32, 86] on span "Branches" at bounding box center [65, 83] width 75 height 13
